Goal: Use online tool/utility: Utilize a website feature to perform a specific function

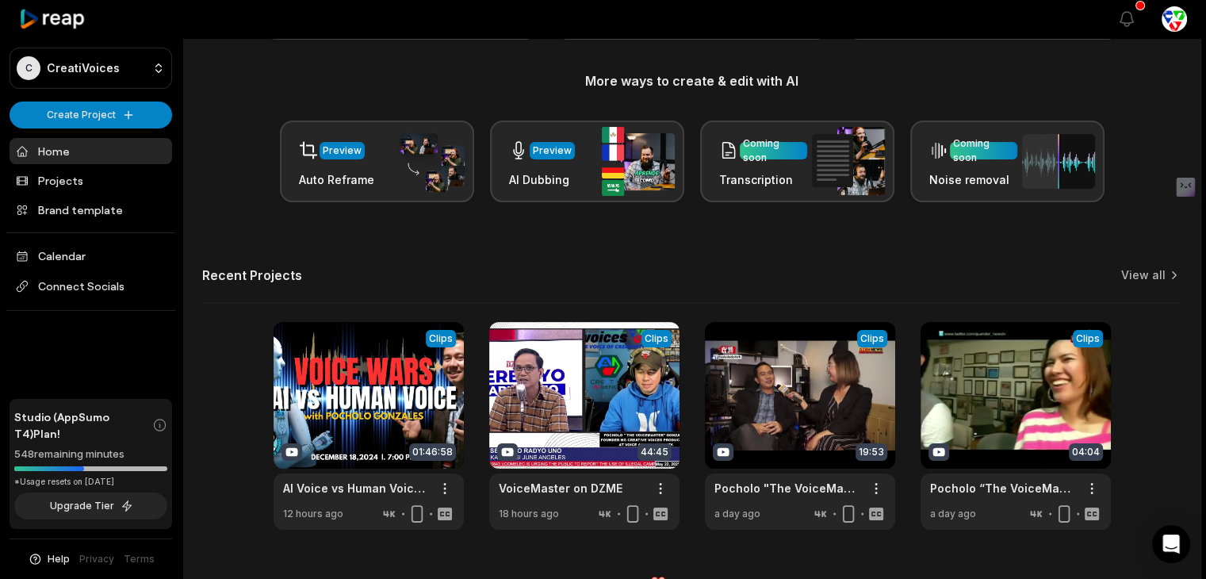
scroll to position [185, 0]
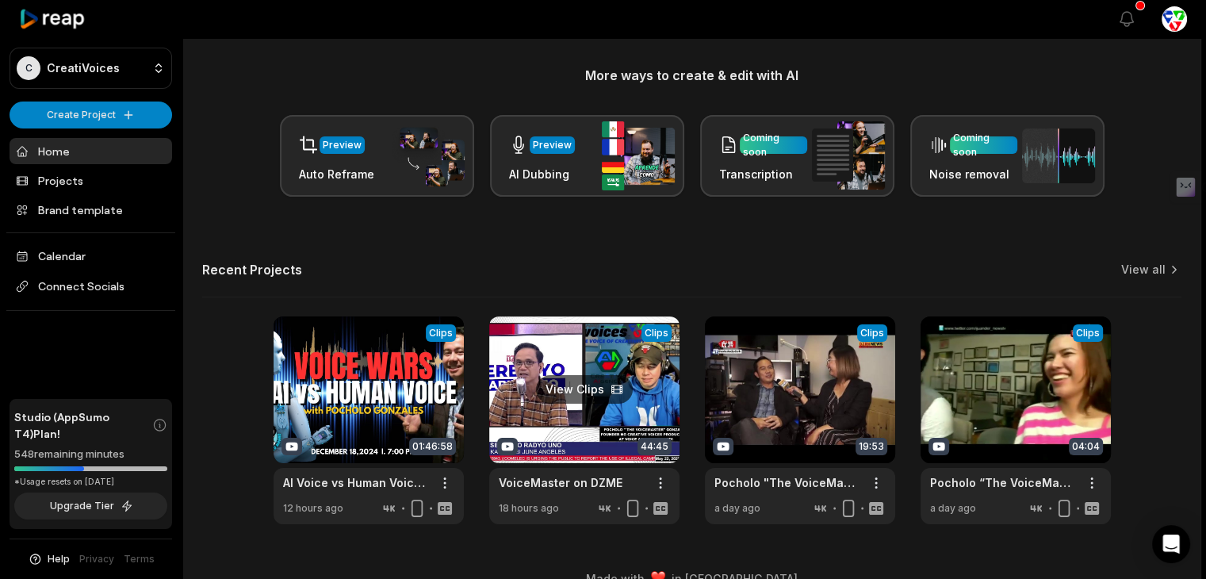
click at [626, 412] on link at bounding box center [584, 420] width 190 height 208
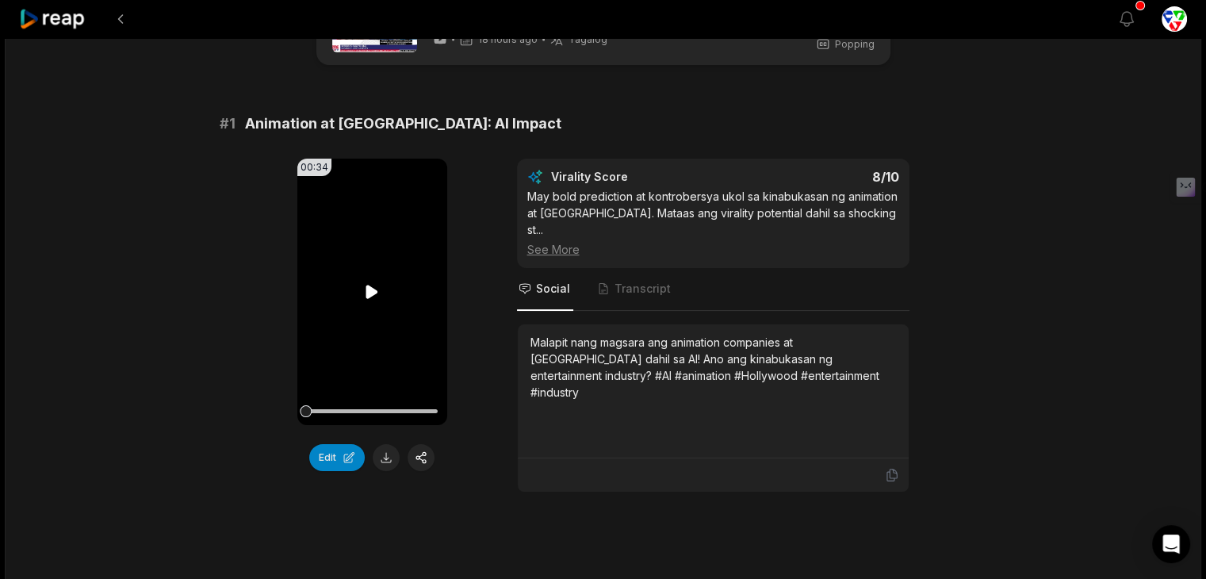
scroll to position [79, 0]
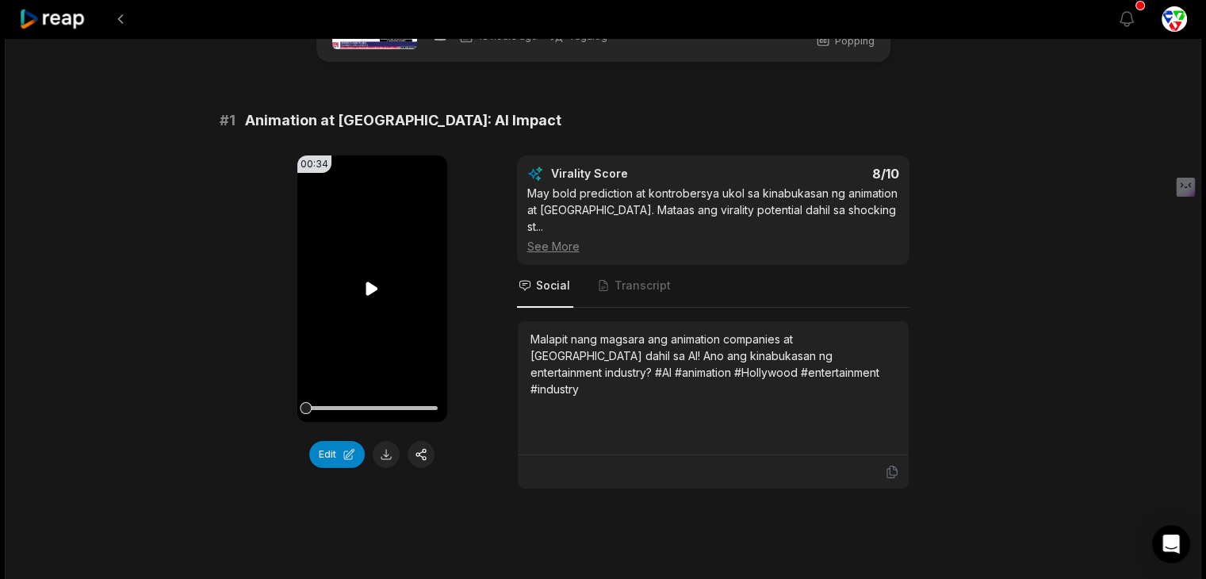
click at [374, 286] on icon at bounding box center [372, 288] width 12 height 13
